Goal: Entertainment & Leisure: Consume media (video, audio)

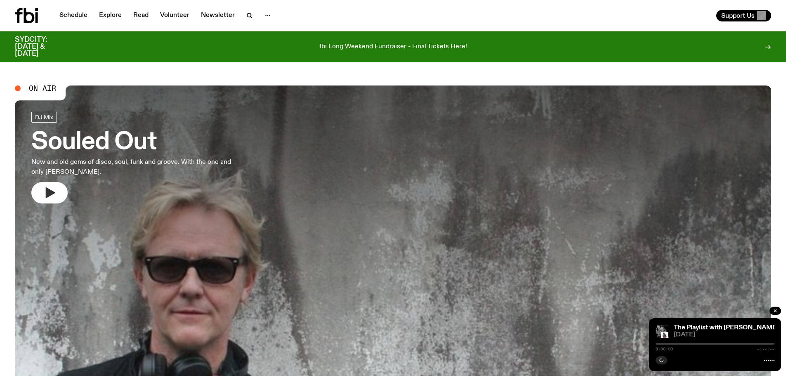
click at [49, 195] on icon "button" at bounding box center [50, 192] width 9 height 11
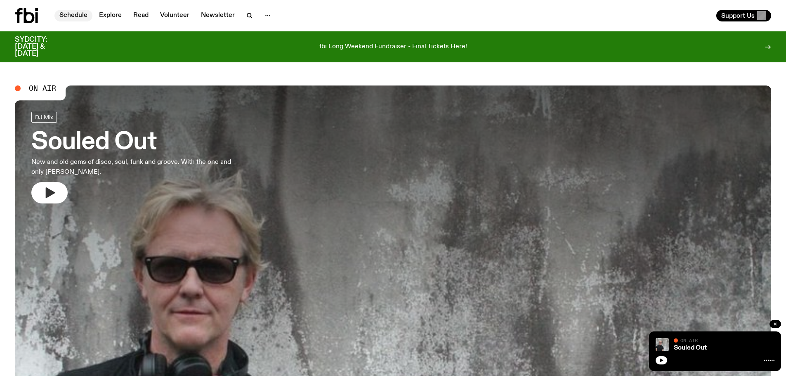
click at [75, 12] on link "Schedule" at bounding box center [73, 16] width 38 height 12
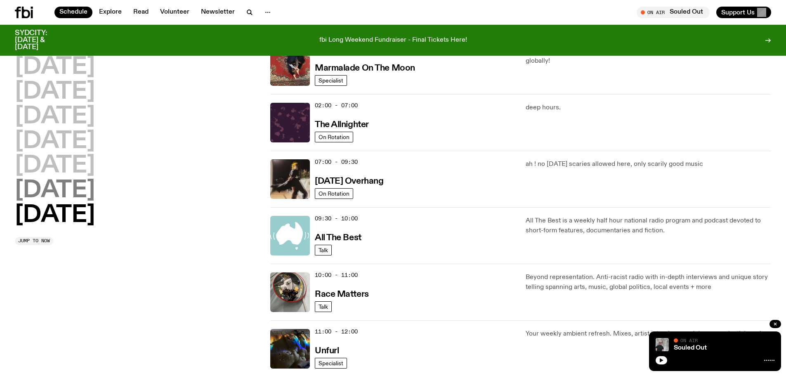
click at [95, 185] on h2 "[DATE]" at bounding box center [55, 190] width 80 height 23
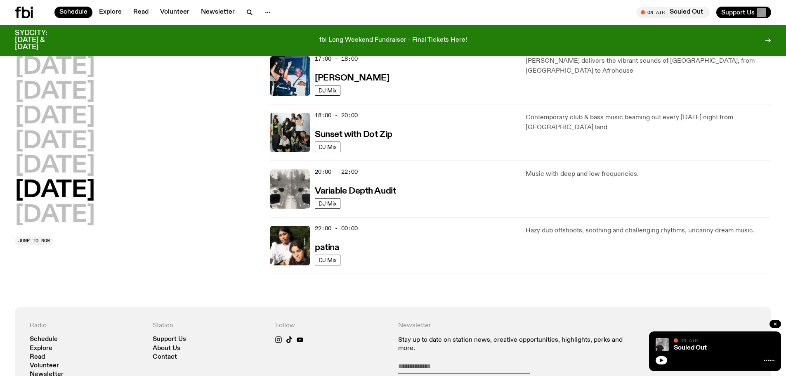
scroll to position [477, 0]
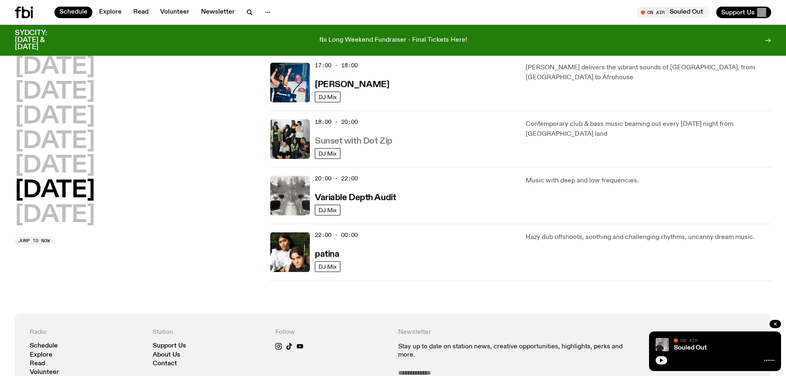
click at [350, 143] on h3 "Sunset with Dot Zip" at bounding box center [354, 141] width 78 height 9
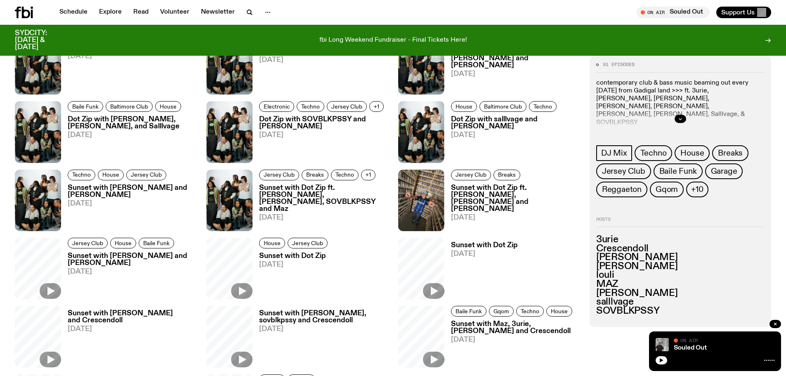
scroll to position [406, 0]
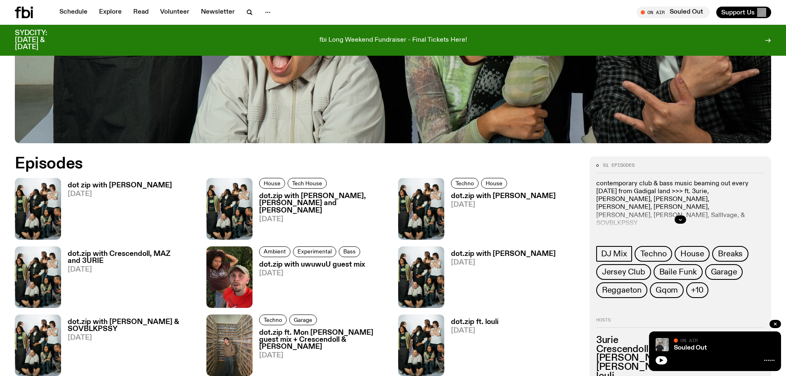
click at [111, 184] on h3 "dot zip with [PERSON_NAME]" at bounding box center [120, 185] width 104 height 7
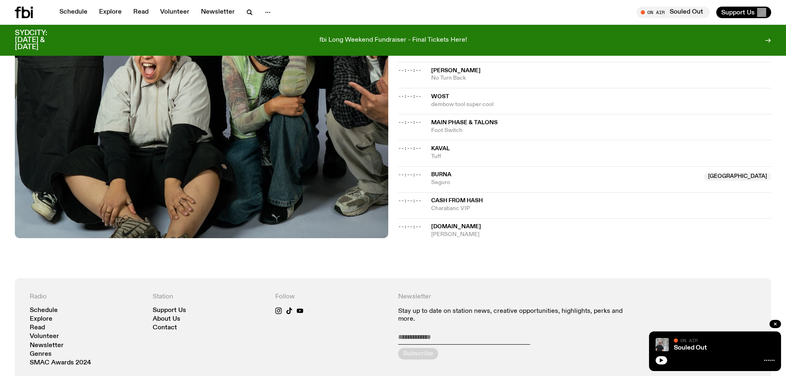
scroll to position [984, 0]
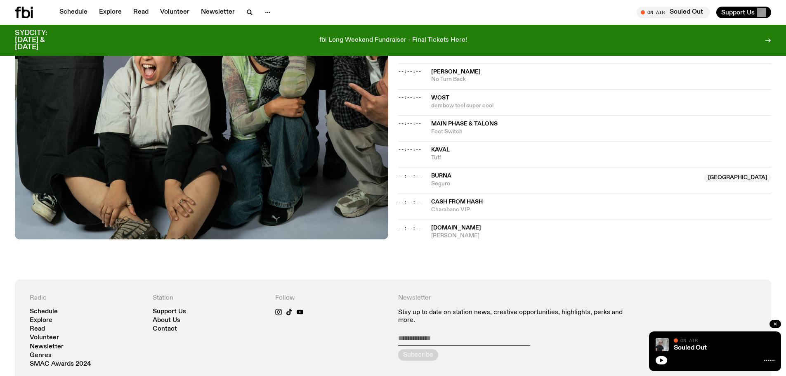
click at [441, 225] on span "[DOMAIN_NAME]" at bounding box center [456, 228] width 50 height 6
click at [776, 327] on button "button" at bounding box center [775, 324] width 12 height 8
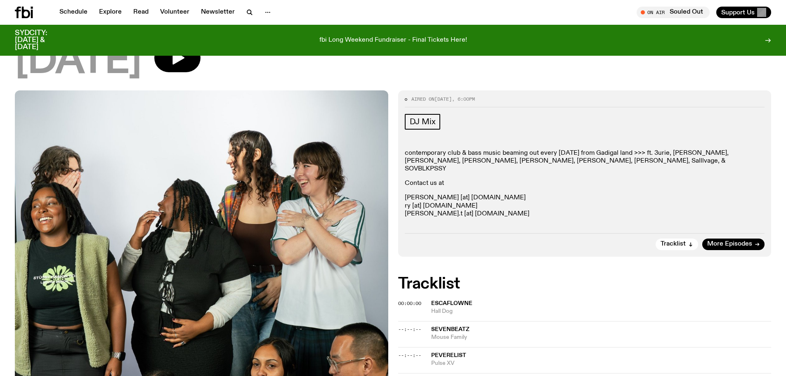
scroll to position [0, 0]
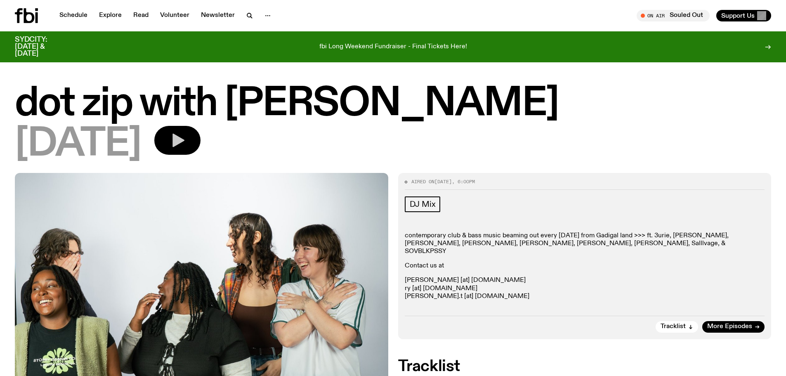
click at [184, 141] on icon "button" at bounding box center [178, 141] width 12 height 14
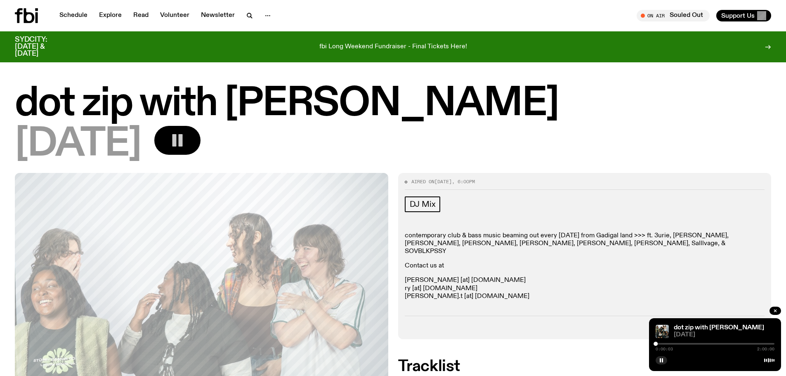
click at [766, 343] on div at bounding box center [714, 344] width 119 height 2
click at [769, 344] on div at bounding box center [714, 344] width 119 height 2
click at [771, 344] on div at bounding box center [714, 344] width 119 height 2
click at [769, 344] on div at bounding box center [712, 344] width 119 height 2
click at [767, 343] on div at bounding box center [767, 344] width 4 height 4
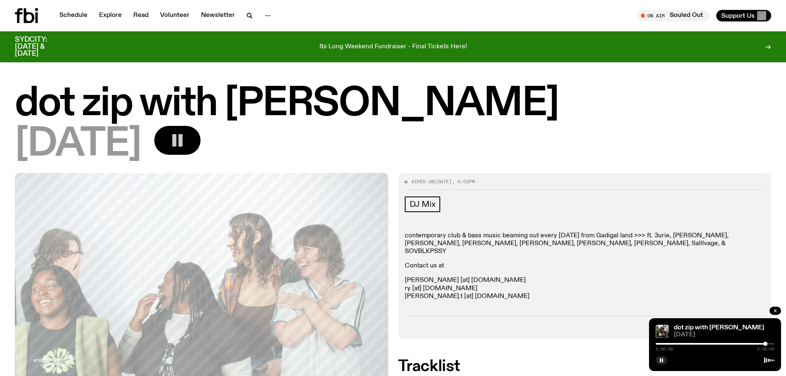
click at [765, 343] on div at bounding box center [765, 344] width 4 height 4
click at [761, 343] on div at bounding box center [705, 344] width 119 height 2
click at [762, 344] on div at bounding box center [762, 344] width 4 height 4
click at [764, 344] on div at bounding box center [764, 344] width 4 height 4
click at [768, 343] on div at bounding box center [714, 344] width 119 height 2
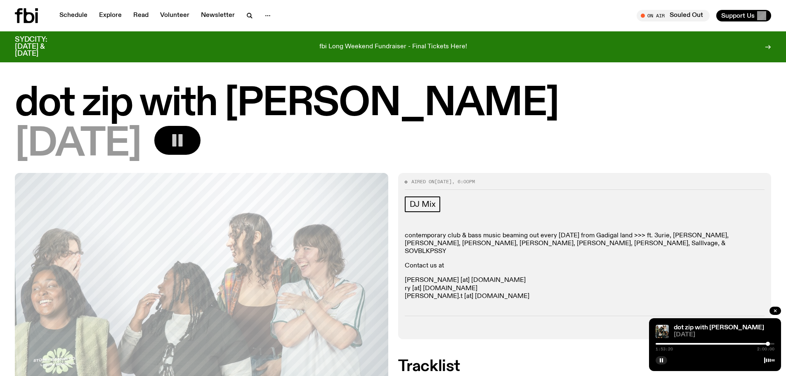
click at [769, 344] on div at bounding box center [768, 344] width 4 height 4
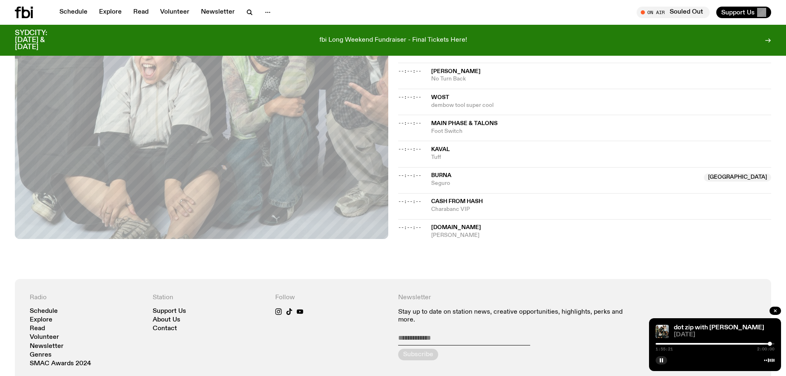
scroll to position [924, 0]
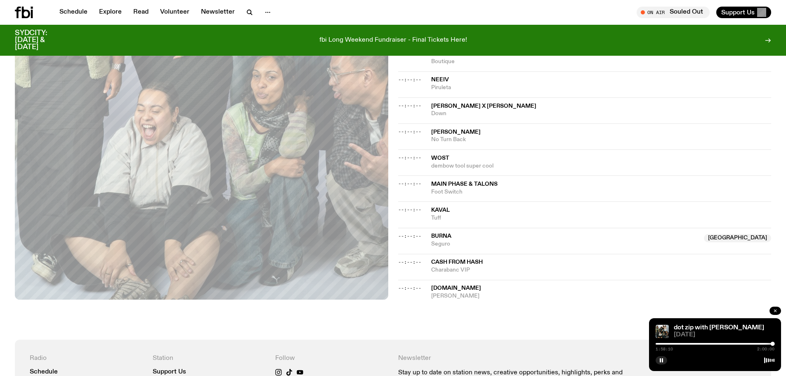
click at [774, 310] on icon "button" at bounding box center [775, 310] width 5 height 5
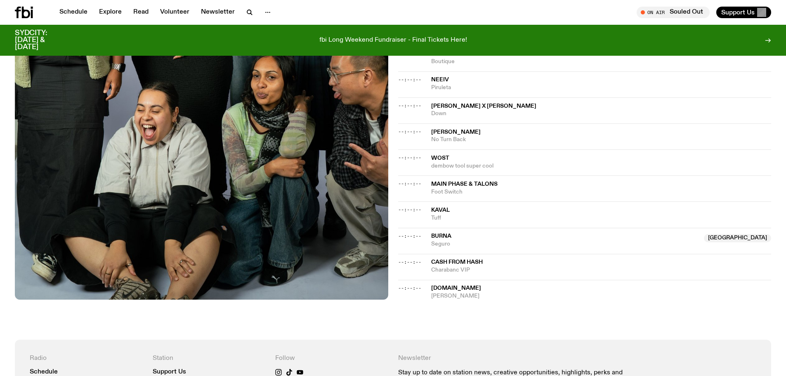
scroll to position [635, 0]
